Goal: Task Accomplishment & Management: Use online tool/utility

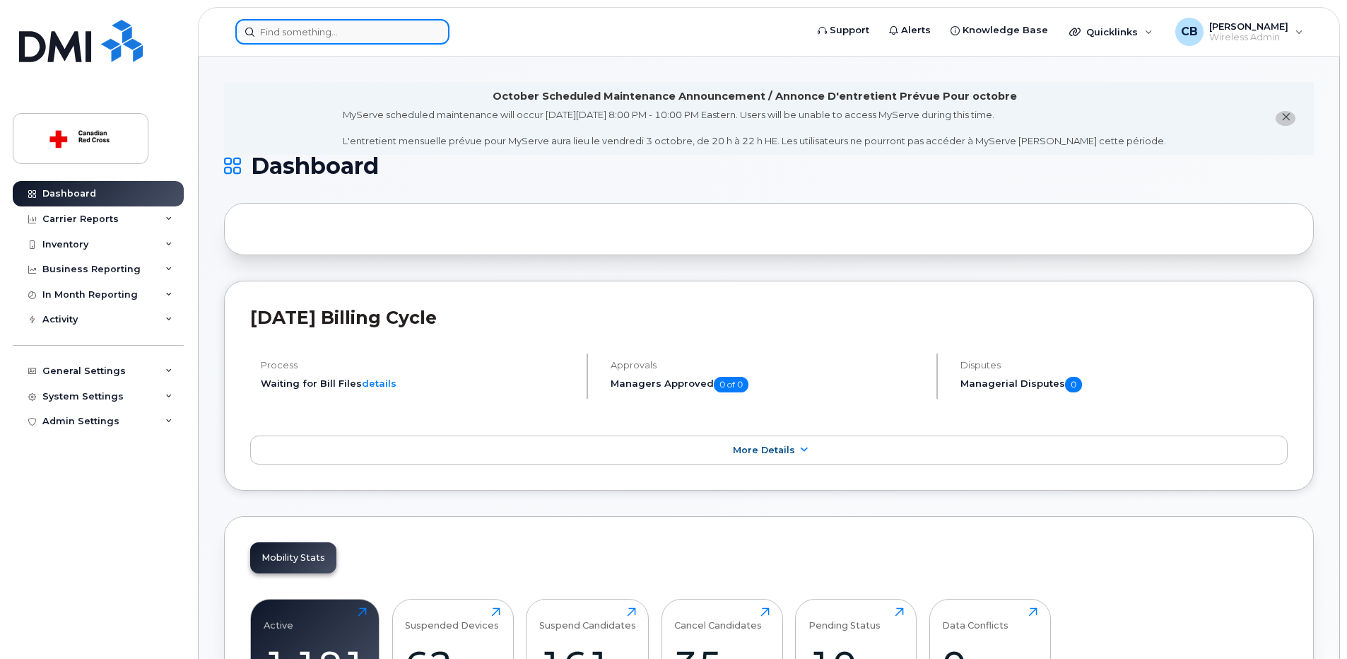
click at [316, 33] on input at bounding box center [342, 31] width 214 height 25
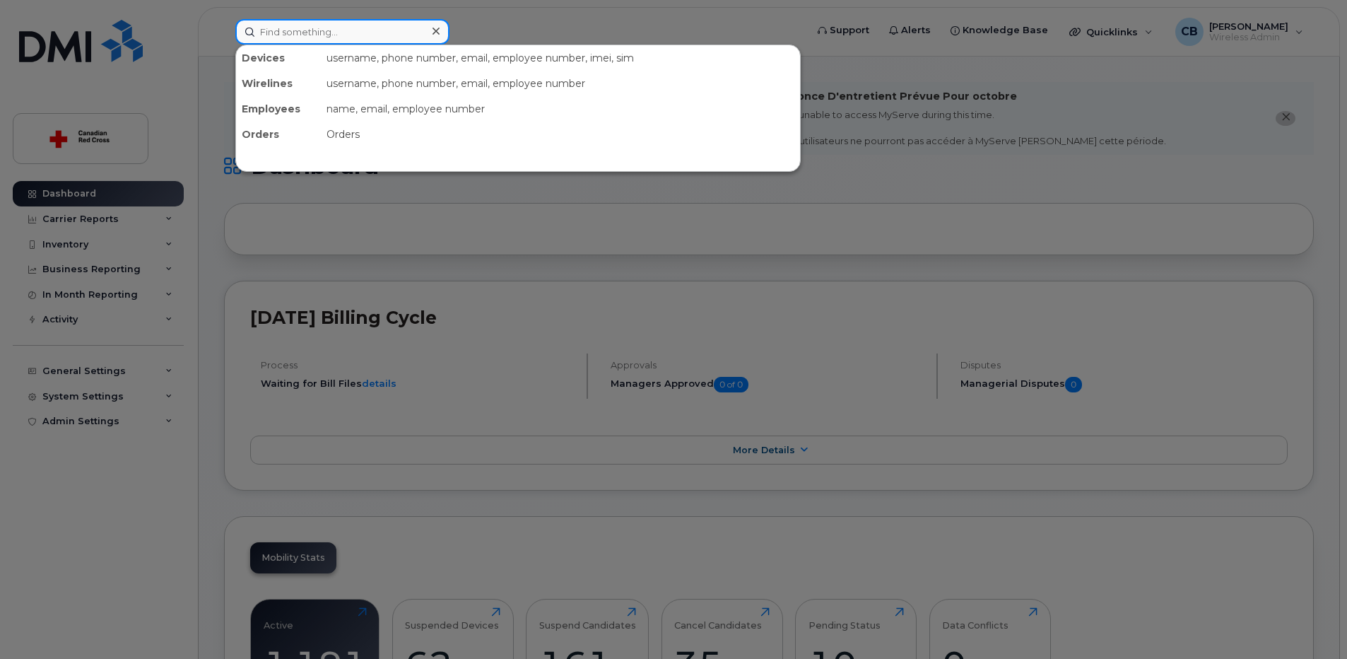
paste input "[PERSON_NAME]"
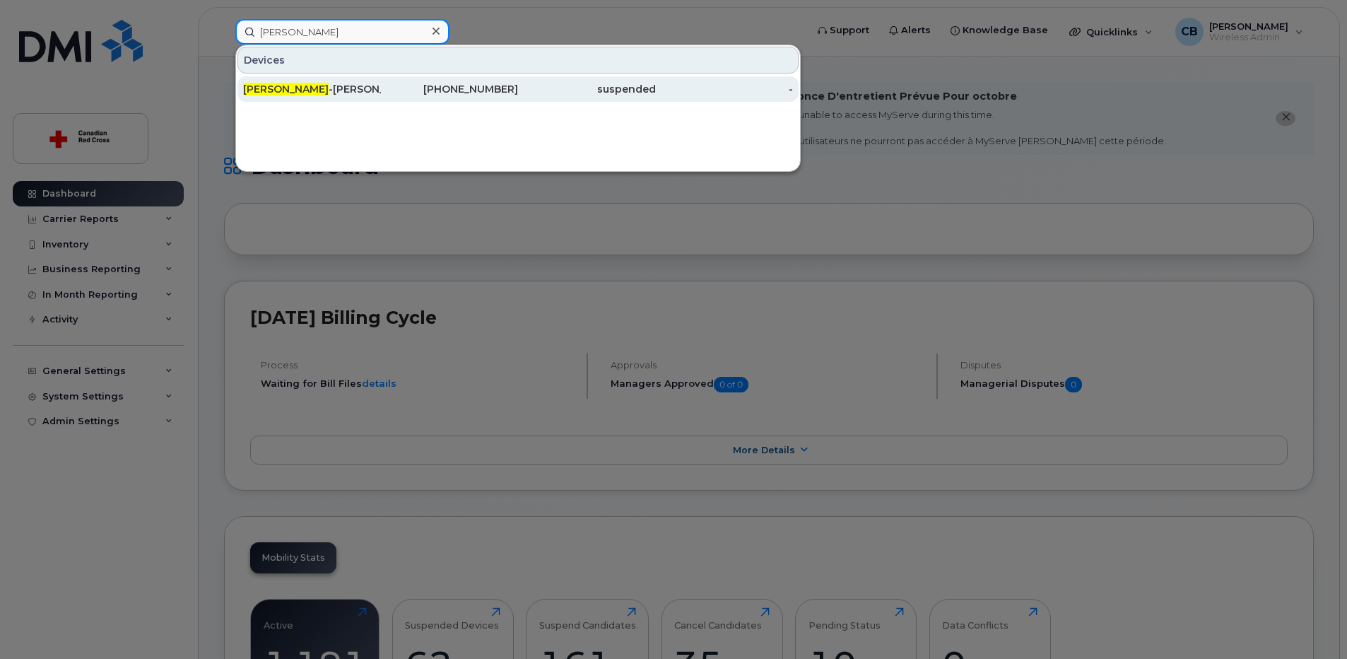
type input "Lisa Hill"
click at [314, 88] on div "Lisa Hill -Vermette" at bounding box center [312, 89] width 138 height 14
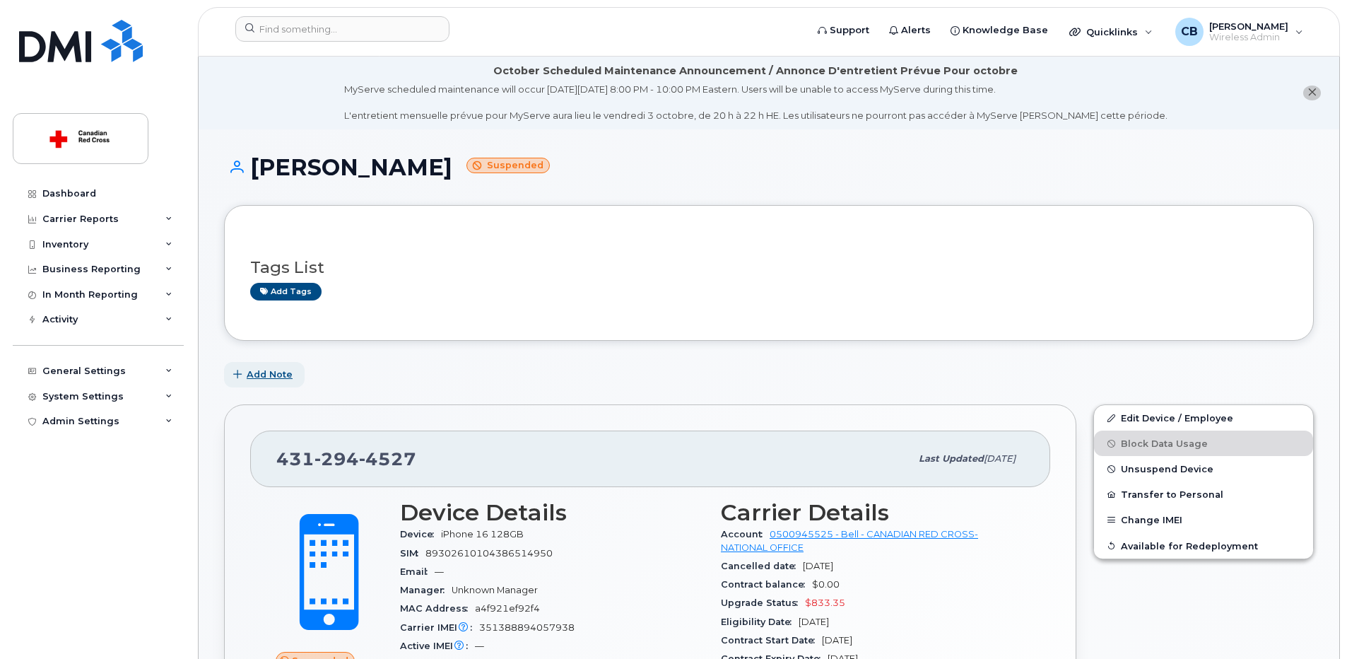
click at [278, 375] on span "Add Note" at bounding box center [270, 374] width 46 height 13
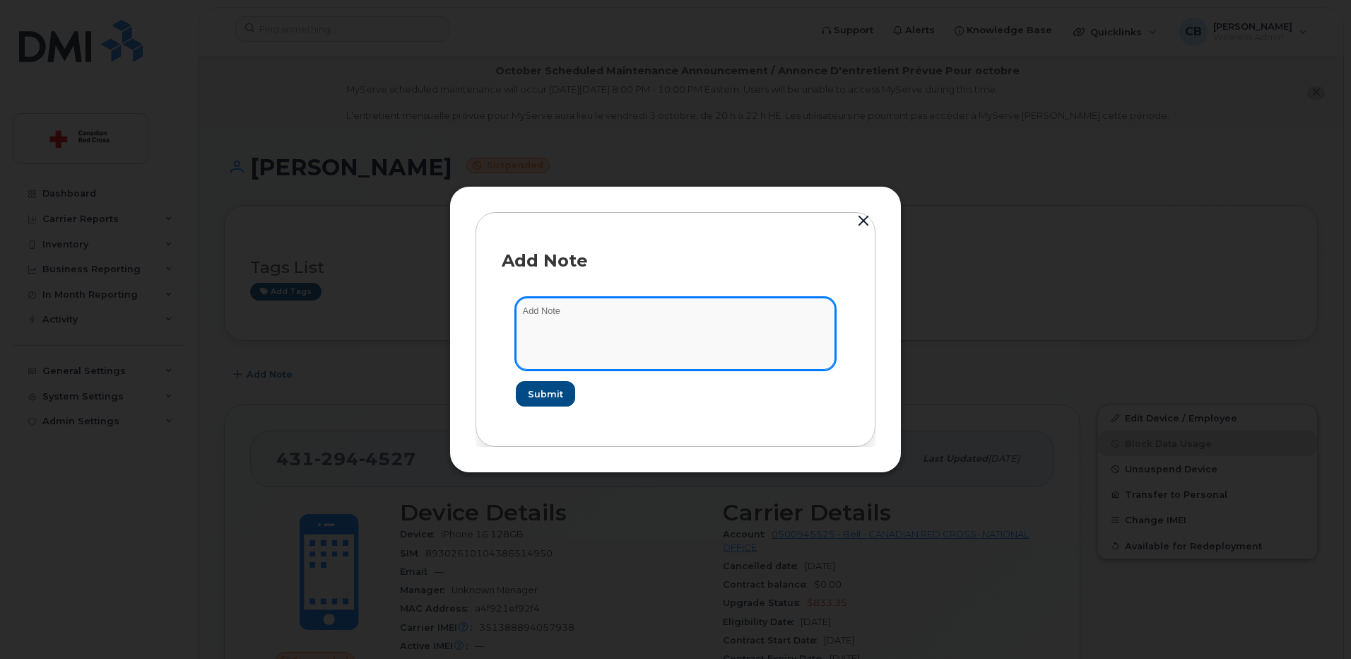
click at [556, 332] on textarea at bounding box center [675, 334] width 319 height 72
paste textarea "[PERSON_NAME]"
type textarea "[PERSON_NAME]"
drag, startPoint x: 546, startPoint y: 315, endPoint x: 472, endPoint y: 317, distance: 74.2
click at [472, 317] on div "Add Note [PERSON_NAME] Submit" at bounding box center [676, 329] width 452 height 287
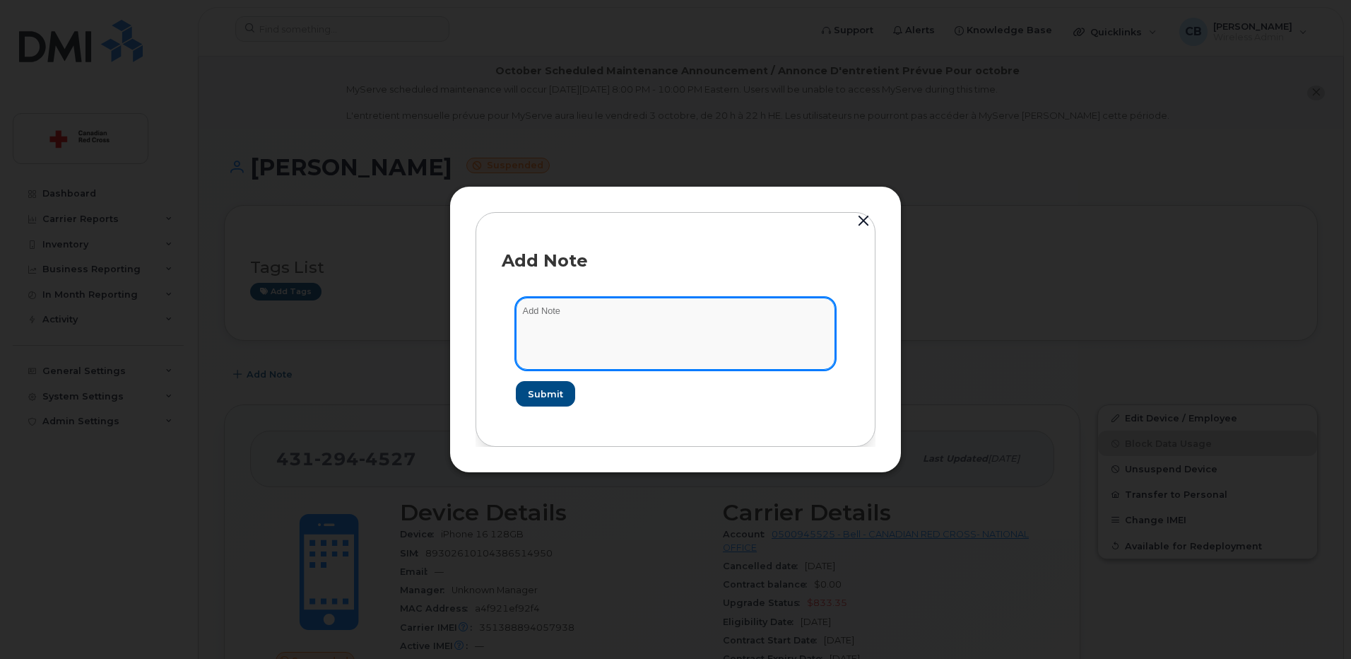
click at [635, 315] on textarea at bounding box center [675, 334] width 319 height 72
paste textarea "[URL][DOMAIN_NAME]"
type textarea "[URL][DOMAIN_NAME]"
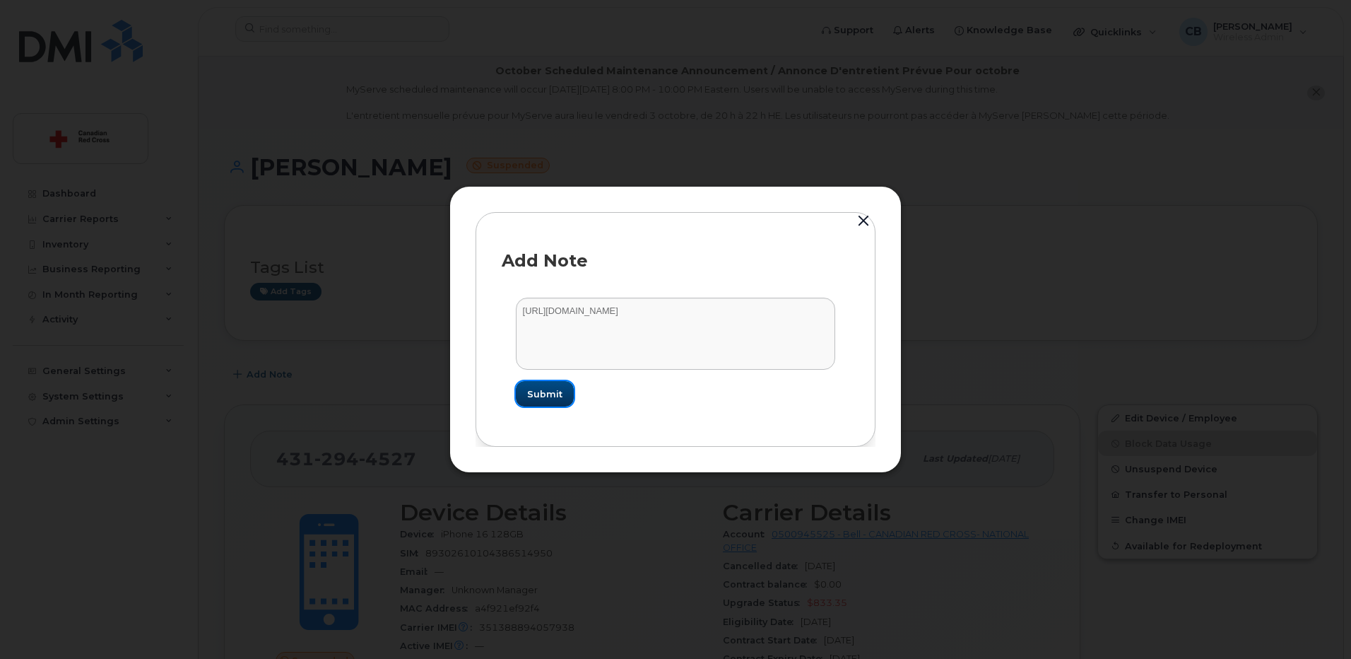
click at [539, 402] on button "Submit" at bounding box center [545, 393] width 58 height 25
